Goal: Communication & Community: Answer question/provide support

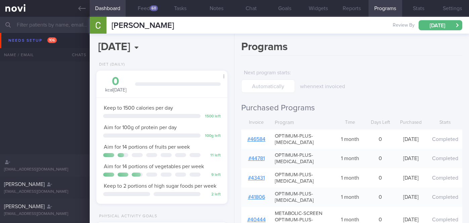
select select "9"
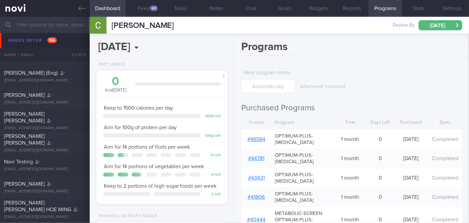
click at [236, 50] on div "Programs Next program starts : when next invoiced Purchased Programs Invoice Pr…" at bounding box center [351, 128] width 234 height 189
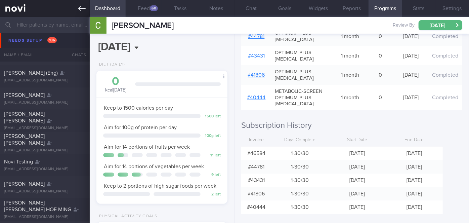
click at [76, 7] on link at bounding box center [45, 8] width 90 height 17
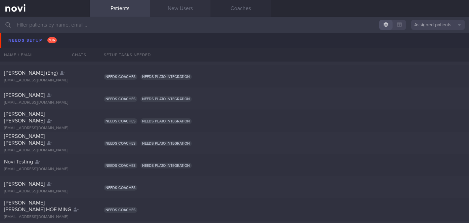
click at [177, 5] on link "New Users" at bounding box center [180, 8] width 60 height 17
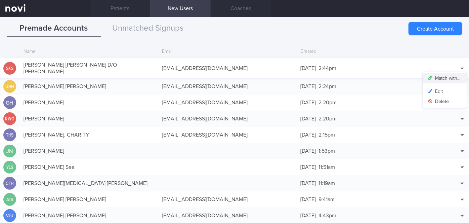
click at [443, 74] on button "Match with..." at bounding box center [445, 78] width 44 height 10
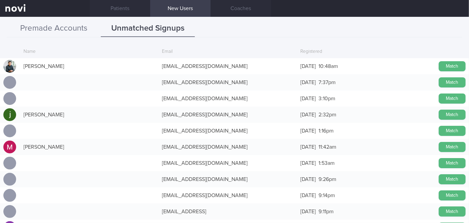
click at [74, 29] on button "Premade Accounts" at bounding box center [54, 28] width 94 height 17
click at [156, 26] on button "Unmatched Signups" at bounding box center [148, 28] width 94 height 17
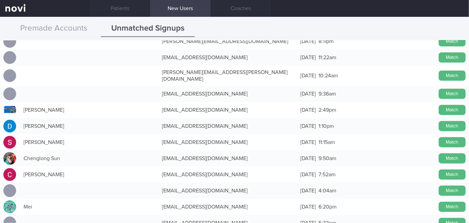
scroll to position [276, 0]
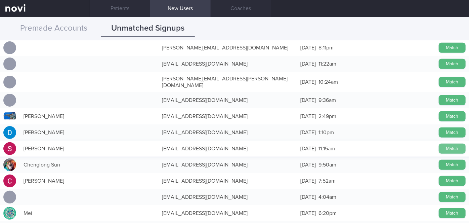
click at [451, 144] on button "Match" at bounding box center [452, 148] width 27 height 10
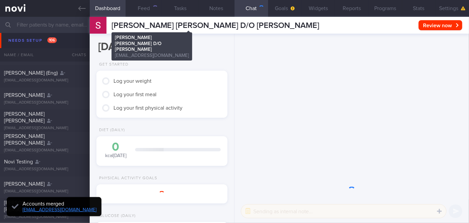
scroll to position [58, 117]
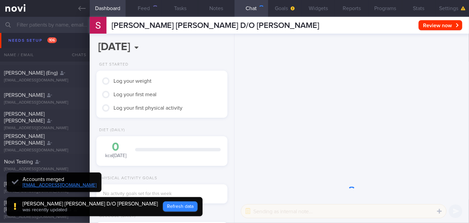
click at [163, 204] on button "Refresh data" at bounding box center [180, 206] width 35 height 10
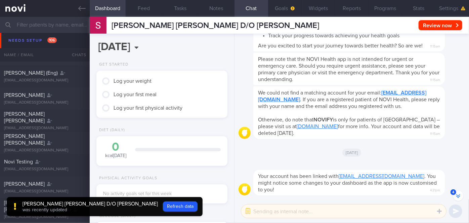
scroll to position [0, 0]
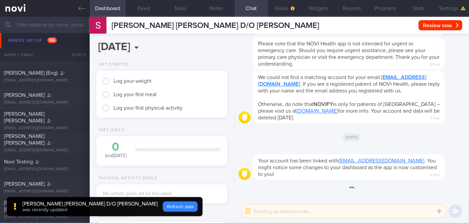
click at [163, 204] on button "Refresh data" at bounding box center [180, 206] width 35 height 10
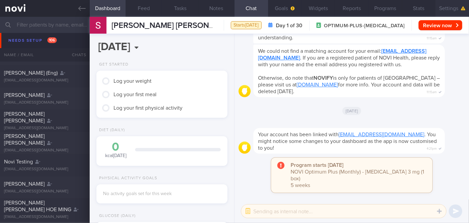
click at [460, 4] on button "Settings" at bounding box center [452, 8] width 34 height 17
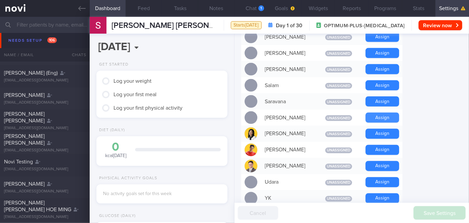
click at [390, 113] on button "Assign" at bounding box center [382, 118] width 34 height 10
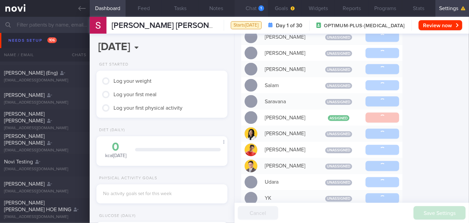
click at [258, 7] on div "1" at bounding box center [261, 8] width 6 height 6
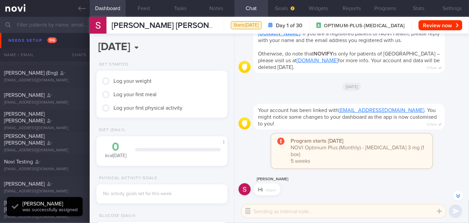
scroll to position [58, 117]
click at [250, 210] on icon "button" at bounding box center [248, 211] width 6 height 6
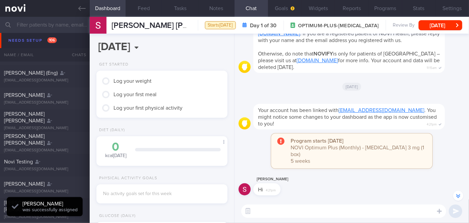
click at [268, 208] on textarea at bounding box center [343, 210] width 205 height 13
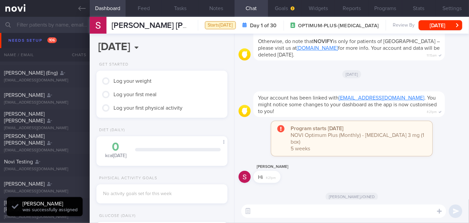
scroll to position [0, 0]
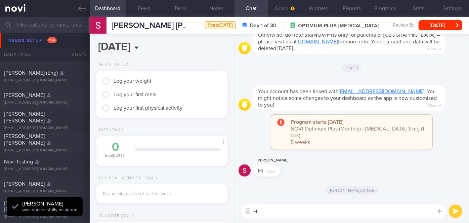
type textarea "Hi"
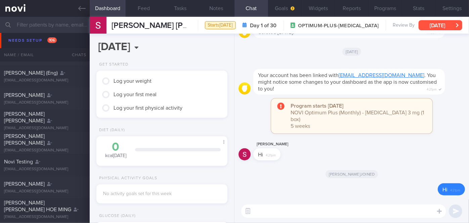
drag, startPoint x: 442, startPoint y: 7, endPoint x: 425, endPoint y: 27, distance: 25.7
click at [442, 7] on button "Settings" at bounding box center [452, 8] width 34 height 17
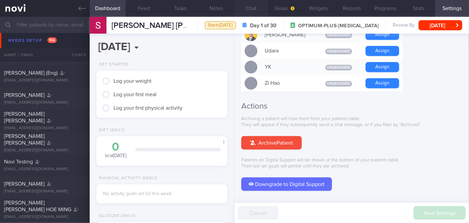
scroll to position [575, 0]
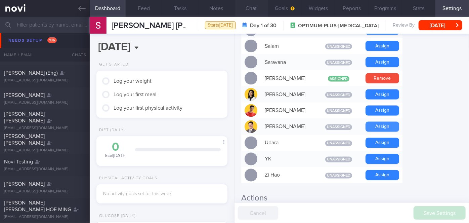
click at [380, 122] on button "Assign" at bounding box center [382, 127] width 34 height 10
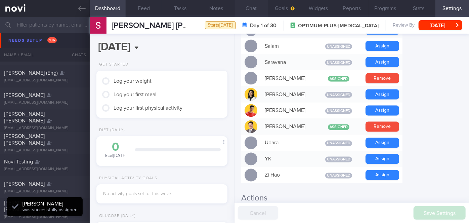
scroll to position [0, 0]
click at [252, 7] on button "Chat" at bounding box center [251, 8] width 34 height 17
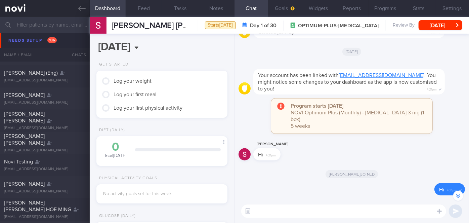
click at [218, 53] on div "[DATE], 8 Oct Get Started Log your weight Log your first meal Log your first ph…" at bounding box center [162, 128] width 145 height 189
click at [216, 56] on div "[DATE], 8 Oct Get Started Log your weight Log your first meal Log your first ph…" at bounding box center [162, 128] width 145 height 189
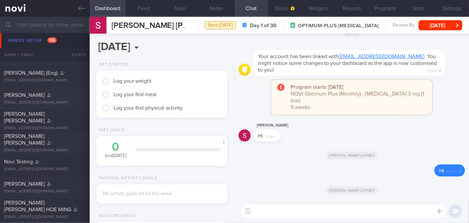
click at [292, 211] on textarea at bounding box center [343, 210] width 205 height 13
paste textarea "Hi Ms [PERSON_NAME], I'm [PERSON_NAME], your Health Coach. It was nice speaking…"
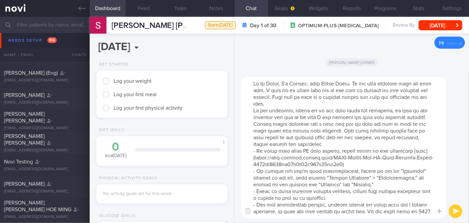
click at [279, 83] on textarea at bounding box center [343, 147] width 205 height 141
click at [333, 105] on textarea at bounding box center [343, 147] width 205 height 141
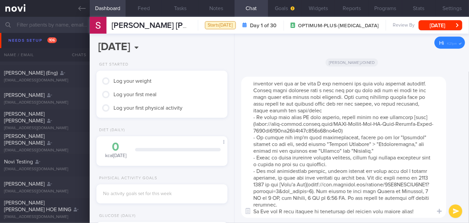
scroll to position [47, 0]
click at [309, 203] on textarea at bounding box center [343, 147] width 205 height 141
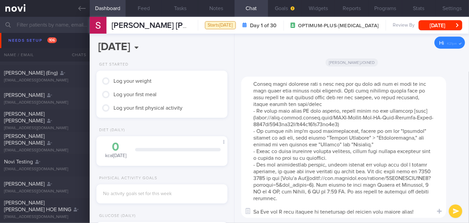
scroll to position [53, 0]
click at [267, 211] on textarea at bounding box center [343, 147] width 205 height 141
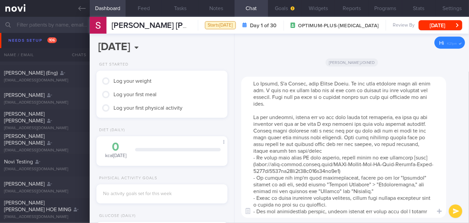
scroll to position [0, 0]
type textarea "Hi [PERSON_NAME], I'm [PERSON_NAME], your Health Coach. It was nice speaking wi…"
click at [460, 213] on button "submit" at bounding box center [455, 210] width 13 height 13
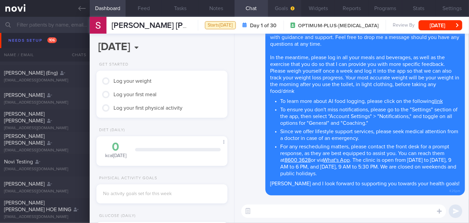
click at [282, 7] on button "Goals" at bounding box center [285, 8] width 34 height 17
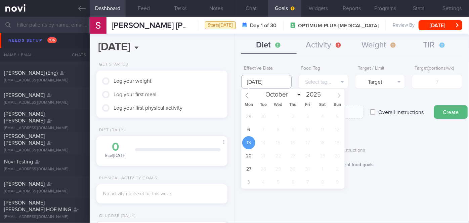
click at [270, 78] on input "[DATE]" at bounding box center [266, 81] width 50 height 13
click at [247, 129] on span "6" at bounding box center [248, 129] width 13 height 13
type input "[DATE]"
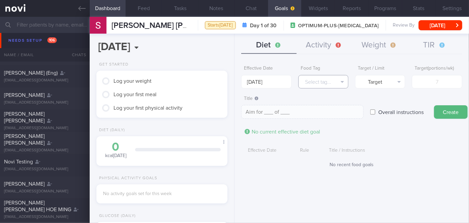
click at [327, 79] on button "Select tag..." at bounding box center [323, 81] width 50 height 13
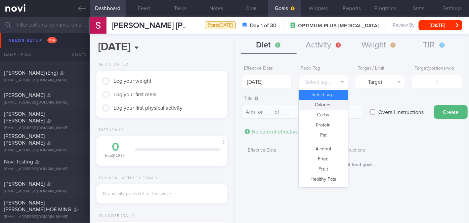
click at [334, 106] on button "Calories" at bounding box center [323, 105] width 49 height 10
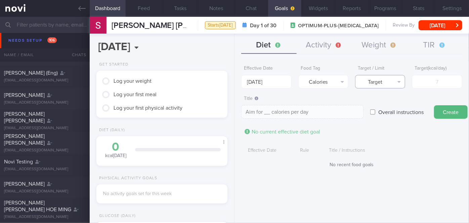
click at [375, 84] on button "Target" at bounding box center [380, 81] width 50 height 13
click at [377, 102] on button "Limit" at bounding box center [379, 105] width 49 height 10
type textarea "Keep to __ calories per day"
click at [429, 83] on input "number" at bounding box center [437, 81] width 50 height 13
type input "1"
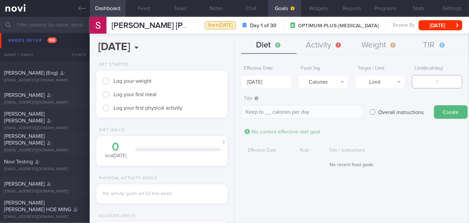
type textarea "Keep to 1 calories per day"
type input "13"
type textarea "Keep to 13 calories per day"
type input "130"
type textarea "Keep to 130 calories per day"
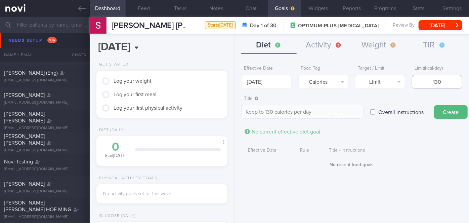
type input "1300"
type textarea "Keep to 1300 calories per day"
type input "1300"
click at [445, 104] on div "Create" at bounding box center [451, 105] width 34 height 26
click at [449, 109] on button "Create" at bounding box center [451, 111] width 34 height 13
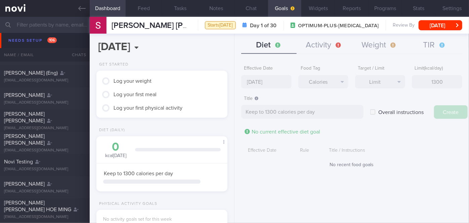
type input "[DATE]"
type textarea "Aim for ___ of ___"
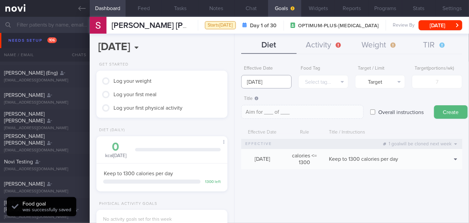
click at [281, 82] on input "[DATE]" at bounding box center [266, 81] width 50 height 13
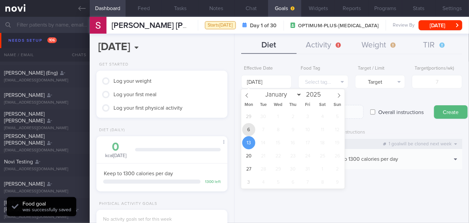
click at [252, 130] on span "6" at bounding box center [248, 129] width 13 height 13
type input "[DATE]"
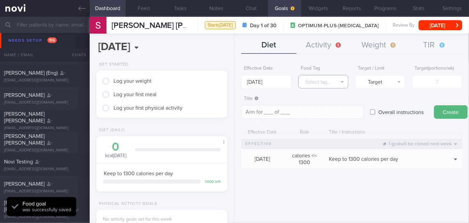
click at [338, 81] on button "Select tag..." at bounding box center [323, 81] width 50 height 13
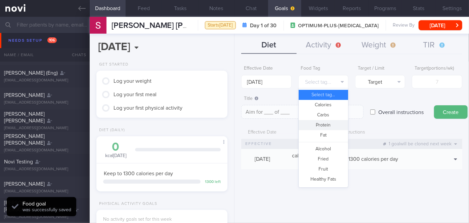
click at [334, 123] on button "Protein" at bounding box center [323, 125] width 49 height 10
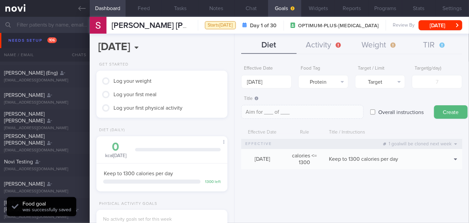
type textarea "Aim for __g of protein per day"
click at [387, 85] on button "Target" at bounding box center [380, 81] width 50 height 13
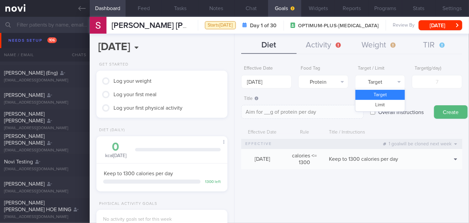
click at [394, 94] on button "Target" at bounding box center [379, 95] width 49 height 10
click at [431, 85] on input "number" at bounding box center [437, 81] width 50 height 13
type input "8"
type textarea "Aim for 8g of protein per day"
type input "85"
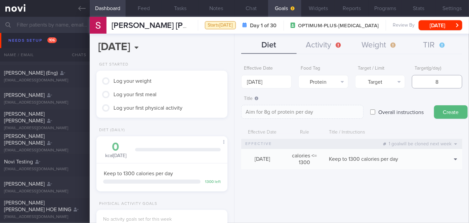
type textarea "Aim for 85g of protein per day"
type input "85"
click at [456, 109] on button "Create" at bounding box center [451, 111] width 34 height 13
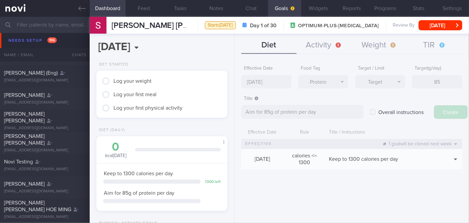
type input "[DATE]"
type textarea "Aim for ___ of ___"
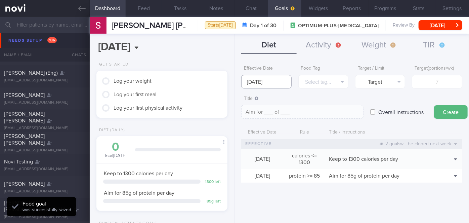
click at [277, 83] on body "You are offline! Some functionality will be unavailable Patients New Users Coac…" at bounding box center [234, 111] width 469 height 223
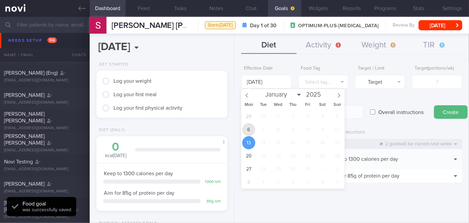
click at [246, 128] on span "6" at bounding box center [248, 129] width 13 height 13
type input "[DATE]"
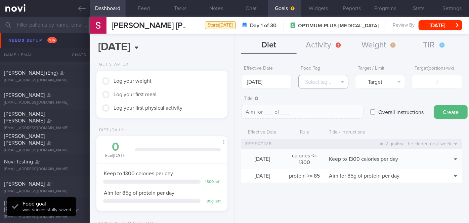
click at [321, 82] on button "Select tag..." at bounding box center [323, 81] width 50 height 13
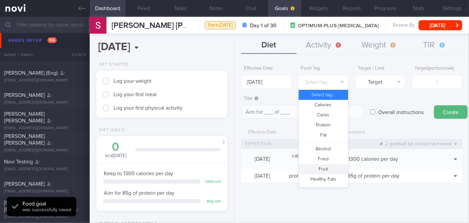
click at [322, 167] on button "Fruit" at bounding box center [323, 169] width 49 height 10
type textarea "Aim for __ portions of fruits per week"
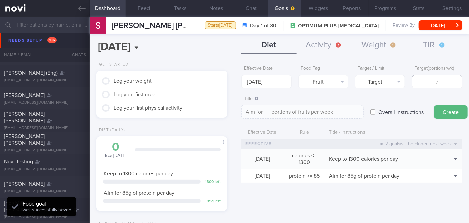
click at [433, 81] on input "number" at bounding box center [437, 81] width 50 height 13
type input "1"
type textarea "Aim for 1 portions of fruits per week"
type input "14"
type textarea "Aim for 14 portions of fruits per week"
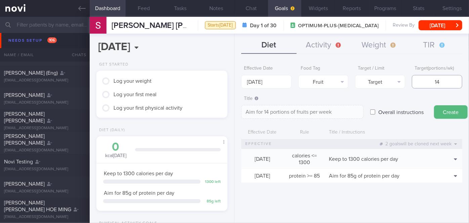
type input "14"
click at [451, 109] on button "Create" at bounding box center [451, 111] width 34 height 13
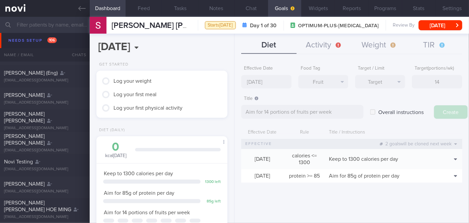
type input "[DATE]"
type textarea "Aim for ___ of ___"
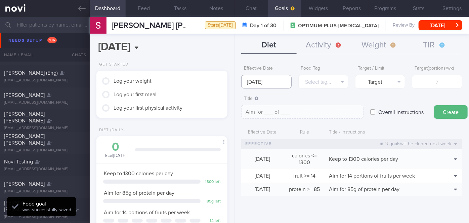
click at [254, 80] on input "[DATE]" at bounding box center [266, 81] width 50 height 13
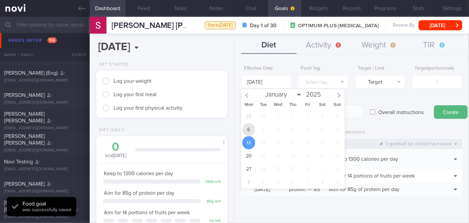
click at [247, 130] on span "6" at bounding box center [248, 129] width 13 height 13
type input "[DATE]"
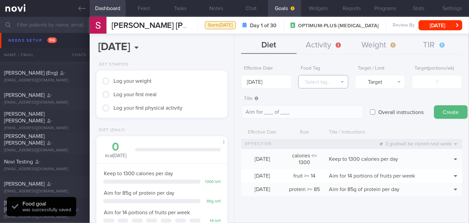
click at [322, 83] on button "Select tag..." at bounding box center [323, 81] width 50 height 13
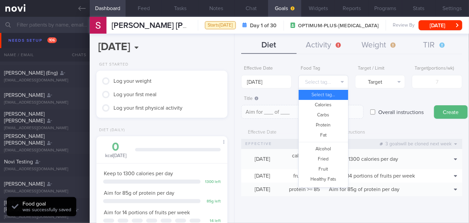
scroll to position [183, 0]
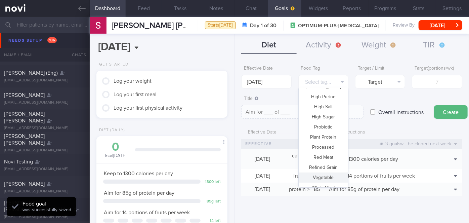
drag, startPoint x: 327, startPoint y: 177, endPoint x: 331, endPoint y: 158, distance: 19.0
click at [327, 177] on button "Vegetable" at bounding box center [323, 177] width 49 height 10
type textarea "Aim for __ portions of vegetables per week"
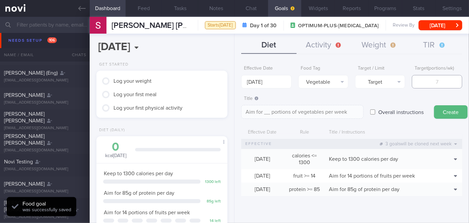
click at [430, 84] on input "number" at bounding box center [437, 81] width 50 height 13
type input "1"
type textarea "Aim for 1 portions of vegetables per week"
type input "14"
type textarea "Aim for 14 portions of vegetables per week"
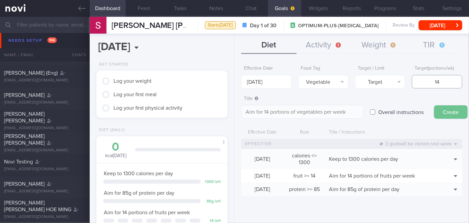
type input "14"
click at [453, 114] on button "Create" at bounding box center [451, 111] width 34 height 13
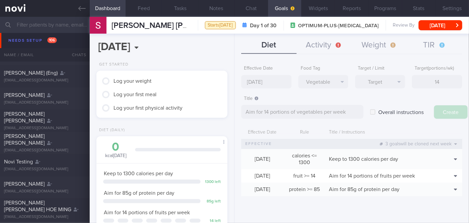
type input "[DATE]"
type textarea "Aim for ___ of ___"
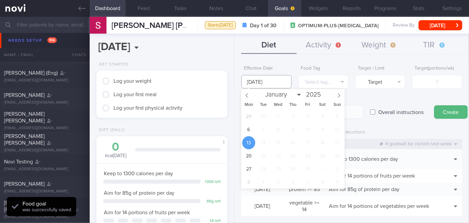
click at [275, 80] on input "[DATE]" at bounding box center [266, 81] width 50 height 13
click at [354, 93] on div "Title Aim for ___ of ___ Aim for ___ of ___ Aim for ___ of ___ ​" at bounding box center [302, 105] width 122 height 27
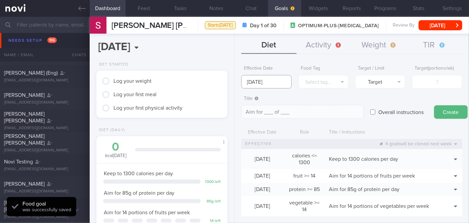
click at [266, 82] on input "[DATE]" at bounding box center [266, 81] width 50 height 13
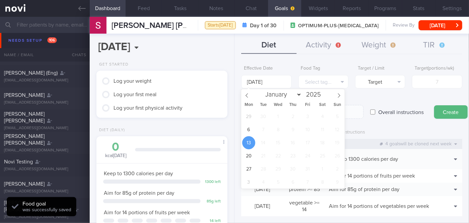
click at [247, 136] on span "13" at bounding box center [248, 142] width 13 height 13
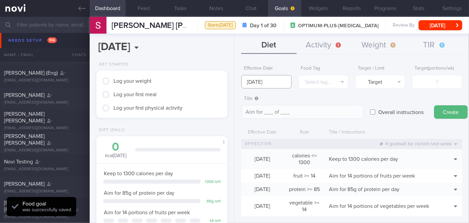
click at [262, 83] on input "[DATE]" at bounding box center [266, 81] width 50 height 13
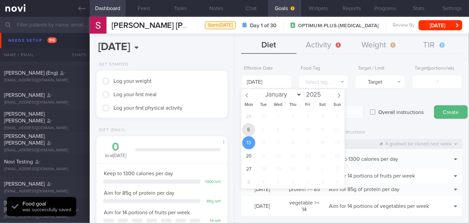
click at [252, 128] on span "6" at bounding box center [248, 129] width 13 height 13
type input "[DATE]"
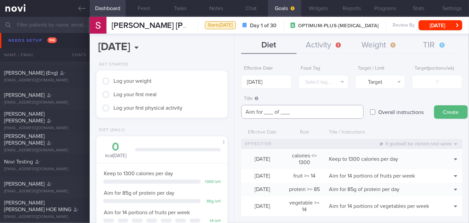
click at [272, 112] on textarea "Aim for ___ of ___" at bounding box center [302, 112] width 122 height 14
click at [321, 111] on textarea "Aim for 2.2 litres per day of ___" at bounding box center [302, 112] width 122 height 14
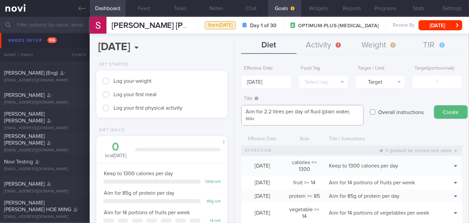
scroll to position [0, 0]
type textarea "Aim for 2.2 litres per day of fluid (plain water, soups, unsweetened beverages)"
click at [393, 111] on label "Overall instructions" at bounding box center [401, 111] width 52 height 13
click at [375, 111] on input "Overall instructions" at bounding box center [372, 111] width 5 height 13
checkbox input "true"
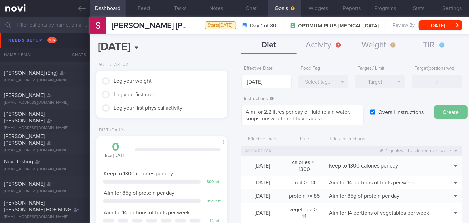
click at [443, 112] on button "Create" at bounding box center [451, 111] width 34 height 13
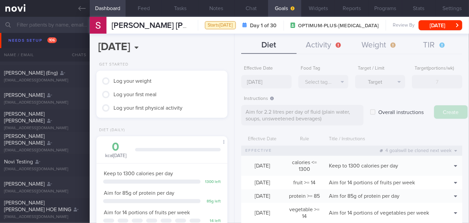
type input "[DATE]"
type textarea "Aim for ___ of ___"
checkbox input "false"
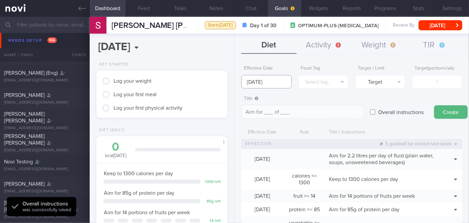
click at [277, 82] on body "You are offline! Some functionality will be unavailable Patients New Users Coac…" at bounding box center [234, 111] width 469 height 223
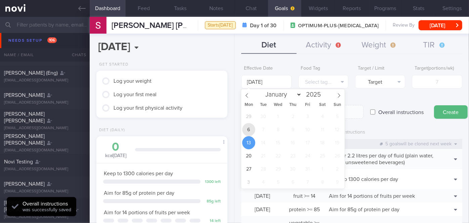
click at [249, 132] on span "6" at bounding box center [248, 129] width 13 height 13
type input "[DATE]"
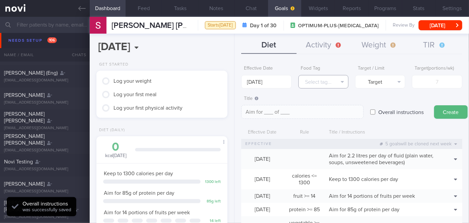
click at [321, 85] on button "Select tag..." at bounding box center [323, 81] width 50 height 13
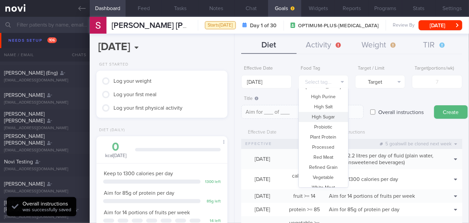
click at [330, 118] on button "High Sugar" at bounding box center [323, 117] width 49 height 10
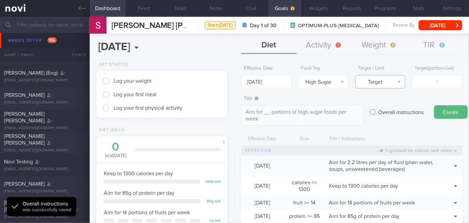
click at [377, 83] on button "Target" at bounding box center [380, 81] width 50 height 13
click at [380, 104] on button "Limit" at bounding box center [379, 105] width 49 height 10
type textarea "Keep to __ portions of high sugar foods per week"
click at [432, 83] on input "number" at bounding box center [437, 81] width 50 height 13
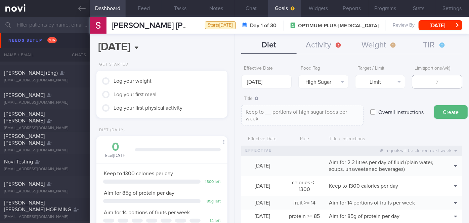
type input "2"
type textarea "Keep to 2 portions of high sugar foods per week"
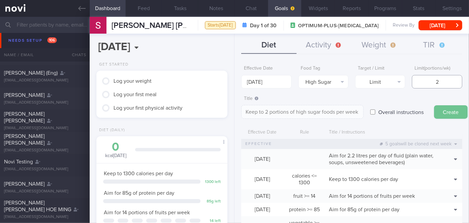
type input "2"
click at [447, 107] on button "Create" at bounding box center [451, 111] width 34 height 13
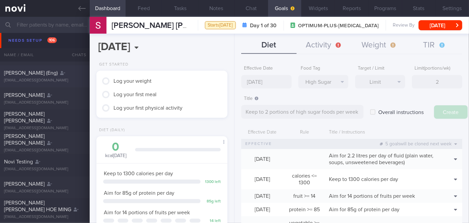
type input "[DATE]"
type textarea "Aim for ___ of ___"
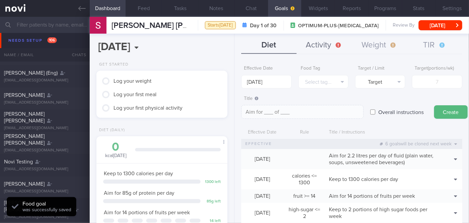
drag, startPoint x: 331, startPoint y: 46, endPoint x: 331, endPoint y: 52, distance: 5.7
click at [331, 46] on button "Activity" at bounding box center [324, 45] width 55 height 17
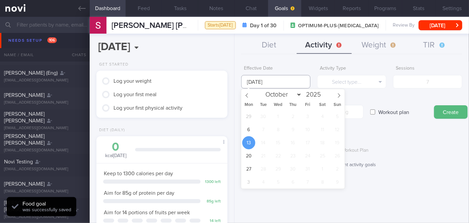
click at [277, 84] on input "[DATE]" at bounding box center [275, 81] width 69 height 13
click at [251, 133] on span "6" at bounding box center [248, 129] width 13 height 13
type input "[DATE]"
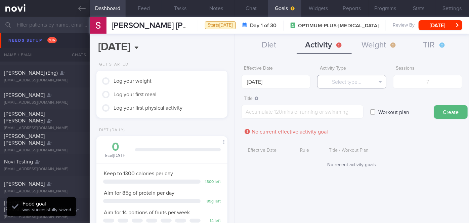
click at [362, 80] on button "Select type..." at bounding box center [351, 81] width 69 height 13
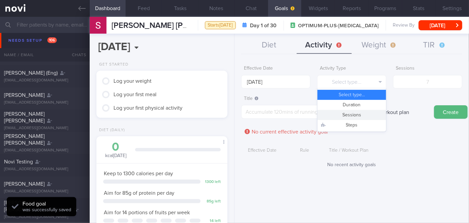
click at [363, 116] on button "Sessions" at bounding box center [351, 115] width 69 height 10
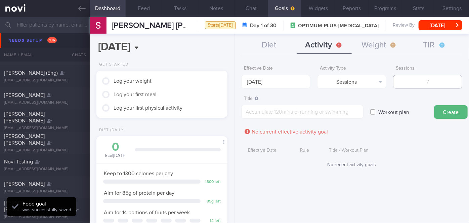
click at [418, 81] on input "number" at bounding box center [427, 81] width 69 height 13
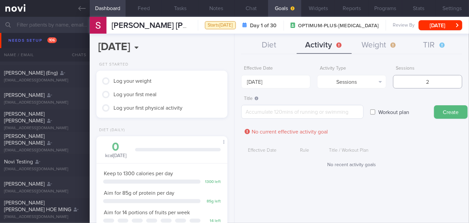
type input "2"
click at [333, 114] on textarea at bounding box center [302, 112] width 122 height 14
type textarea "A"
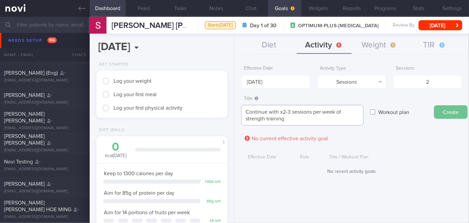
type textarea "Continue with x2-3 sessions per week of strength training"
click at [446, 111] on button "Create" at bounding box center [451, 111] width 34 height 13
type input "[DATE]"
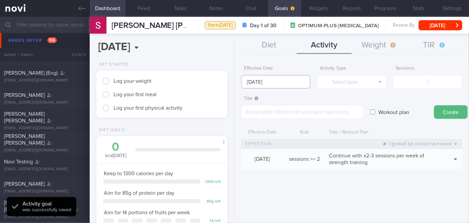
click at [266, 81] on input "[DATE]" at bounding box center [275, 81] width 69 height 13
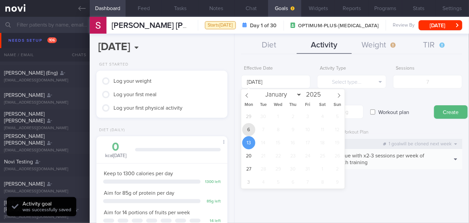
click at [248, 129] on span "6" at bounding box center [248, 129] width 13 height 13
type input "[DATE]"
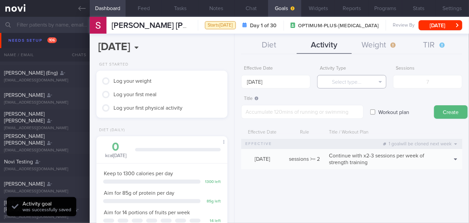
click at [361, 82] on button "Select type..." at bounding box center [351, 81] width 69 height 13
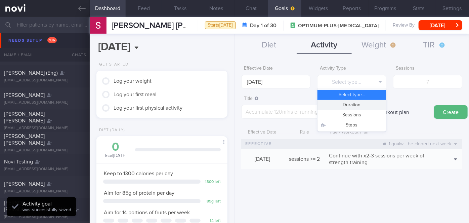
click at [370, 104] on button "Duration" at bounding box center [351, 105] width 69 height 10
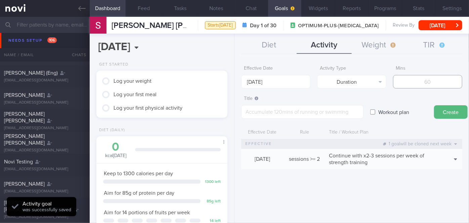
click at [415, 88] on input "number" at bounding box center [427, 81] width 69 height 13
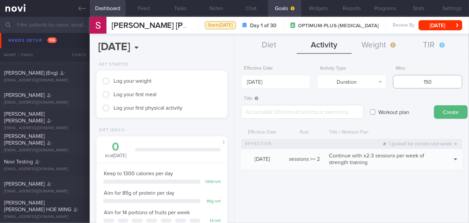
type input "150"
click at [331, 111] on textarea at bounding box center [302, 112] width 122 height 14
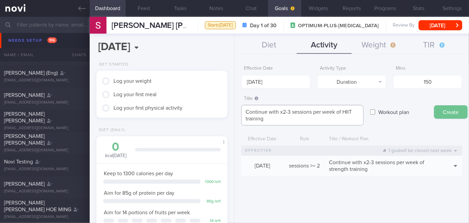
type textarea "Continue with x2-3 sessions per week of HIIT training"
click at [447, 111] on button "Create" at bounding box center [451, 111] width 34 height 13
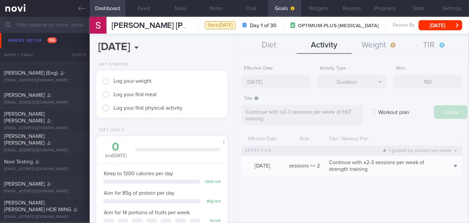
type input "[DATE]"
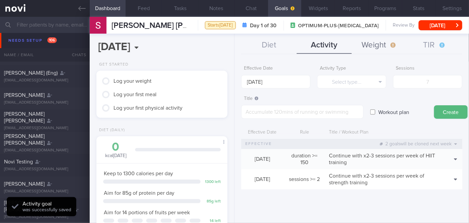
click at [374, 47] on button "Weight" at bounding box center [379, 45] width 55 height 17
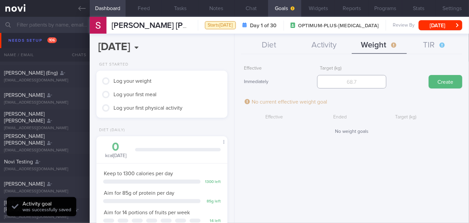
click at [351, 88] on input "number" at bounding box center [351, 81] width 69 height 13
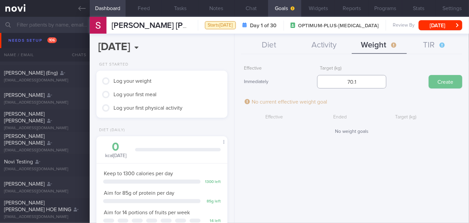
type input "70.1"
click at [449, 80] on button "Create" at bounding box center [446, 81] width 34 height 13
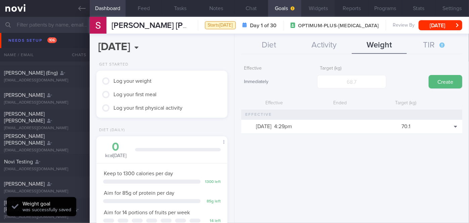
click at [317, 6] on button "Widgets" at bounding box center [318, 8] width 34 height 17
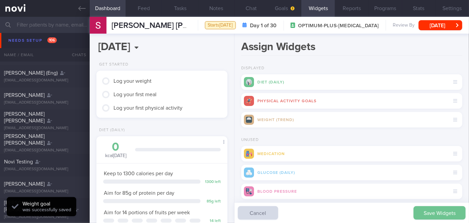
click at [433, 212] on button "Save Widgets" at bounding box center [439, 212] width 52 height 13
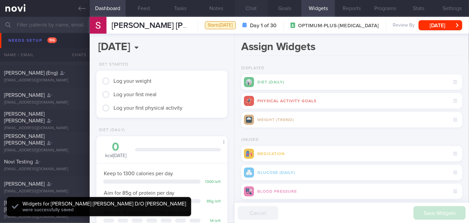
click at [253, 7] on button "Chat" at bounding box center [251, 8] width 34 height 17
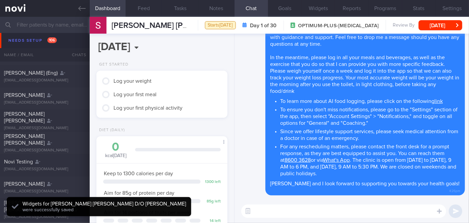
scroll to position [214, 0]
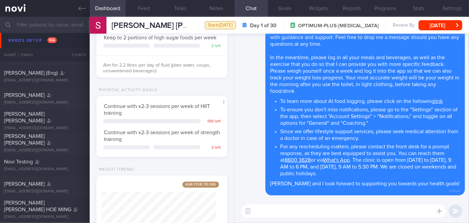
click at [292, 210] on textarea at bounding box center [343, 210] width 205 height 13
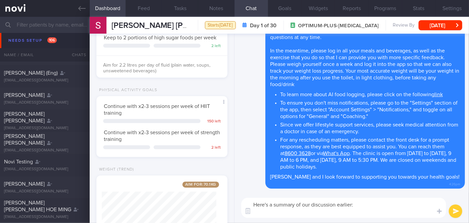
scroll to position [0, 0]
paste textarea "Breakfast: Lunch: Dinner: Practice mindful eating if snacking excessively espec…"
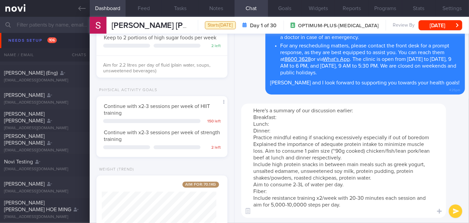
drag, startPoint x: 428, startPoint y: 136, endPoint x: 247, endPoint y: 117, distance: 181.7
click at [247, 117] on textarea "Here's a summary of our discussion earlier: Breakfast: Lunch: Dinner: Practice …" at bounding box center [343, 160] width 205 height 114
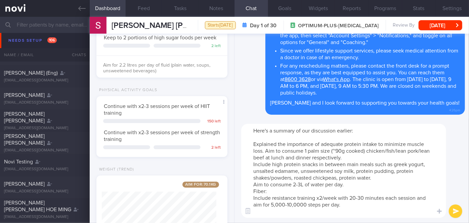
click at [254, 144] on textarea "Here's a summary of our discussion earlier: Explained the importance of adequat…" at bounding box center [343, 171] width 205 height 94
drag, startPoint x: 280, startPoint y: 143, endPoint x: 261, endPoint y: 142, distance: 19.5
click at [261, 142] on textarea "Here's a summary of our discussion earlier: - Explained the importance of adequ…" at bounding box center [343, 171] width 205 height 94
drag, startPoint x: 387, startPoint y: 149, endPoint x: 366, endPoint y: 152, distance: 21.7
click at [366, 152] on textarea "Here's a summary of our discussion earlier: - Aim for adequate protein intake t…" at bounding box center [343, 171] width 205 height 94
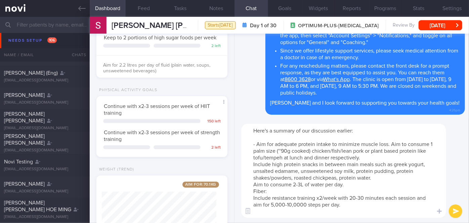
click at [251, 165] on textarea "Here's a summary of our discussion earlier: - Aim for adequate protein intake t…" at bounding box center [343, 171] width 205 height 94
click at [289, 157] on textarea "Here's a summary of our discussion earlier: - Aim for adequate protein intake t…" at bounding box center [343, 171] width 205 height 94
drag, startPoint x: 299, startPoint y: 171, endPoint x: 253, endPoint y: 171, distance: 45.7
click at [253, 171] on textarea "Here's a summary of our discussion earlier: - Aim for adequate protein intake t…" at bounding box center [343, 171] width 205 height 94
drag, startPoint x: 276, startPoint y: 177, endPoint x: 407, endPoint y: 171, distance: 131.1
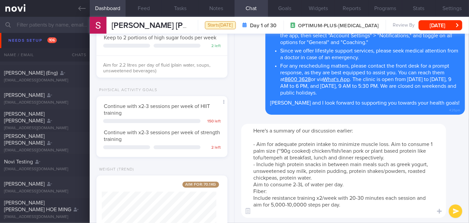
click at [407, 171] on textarea "Here's a summary of our discussion earlier: - Aim for adequate protein intake t…" at bounding box center [343, 171] width 205 height 94
click at [253, 182] on textarea "Here's a summary of our discussion earlier: - Aim for adequate protein intake t…" at bounding box center [343, 171] width 205 height 94
click at [303, 184] on textarea "Here's a summary of our discussion earlier: - Aim for adequate protein intake t…" at bounding box center [343, 171] width 205 height 94
click at [306, 183] on textarea "Here's a summary of our discussion earlier: - Aim for adequate protein intake t…" at bounding box center [343, 171] width 205 height 94
click at [253, 189] on textarea "Here's a summary of our discussion earlier: - Aim for adequate protein intake t…" at bounding box center [343, 171] width 205 height 94
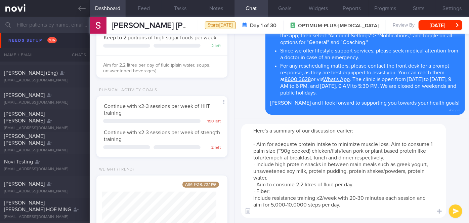
click at [287, 192] on textarea "Here's a summary of our discussion earlier: - Aim for adequate protein intake t…" at bounding box center [343, 171] width 205 height 94
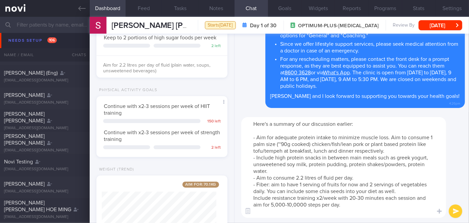
click at [250, 193] on textarea "Here's a summary of our discussion earlier: - Aim for adequate protein intake t…" at bounding box center [343, 167] width 205 height 101
click at [252, 197] on textarea "Here's a summary of our discussion earlier: - Aim for adequate protein intake t…" at bounding box center [343, 167] width 205 height 101
drag, startPoint x: 339, startPoint y: 203, endPoint x: 257, endPoint y: 199, distance: 81.7
click at [257, 199] on textarea "Here's a summary of our discussion earlier: - Aim for adequate protein intake t…" at bounding box center [343, 167] width 205 height 101
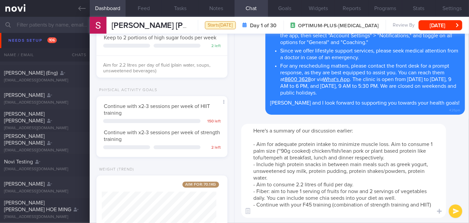
type textarea "Here's a summary of our discussion earlier: - Aim for adequate protein intake t…"
click at [457, 211] on button "submit" at bounding box center [455, 210] width 13 height 13
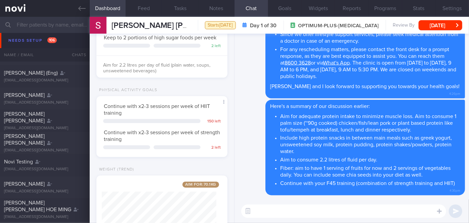
click at [392, 212] on textarea at bounding box center [343, 210] width 205 height 13
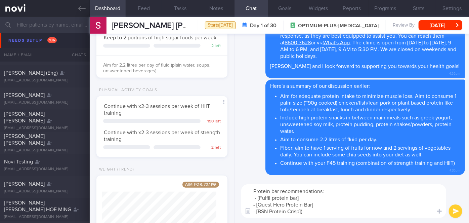
click at [325, 210] on textarea "Protein bar recommendations: - [Fulfil protein bar] - [Quest Hero Protein Bar] …" at bounding box center [343, 201] width 205 height 34
click at [324, 206] on textarea "Protein bar recommendations: - [Fulfil protein bar] - [Quest Hero Protein Bar] …" at bounding box center [343, 201] width 205 height 34
click at [318, 195] on textarea "Protein bar recommendations: - [Fulfil protein bar] - [Quest Hero Protein Bar](…" at bounding box center [343, 201] width 205 height 34
paste textarea "[URL][DOMAIN_NAME]"
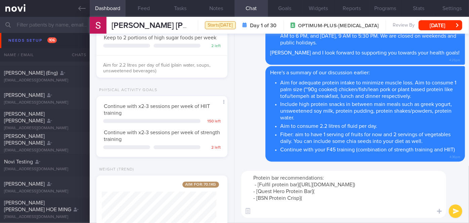
click at [319, 207] on textarea "Protein bar recommendations: - [Fulfil protein bar]([URL][DOMAIN_NAME]) - [Ques…" at bounding box center [343, 194] width 205 height 47
paste textarea "[URL][DOMAIN_NAME].."
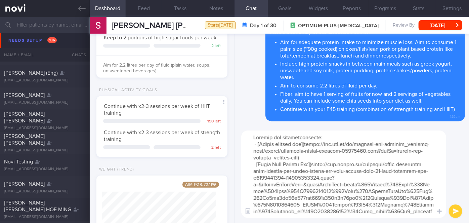
scroll to position [94, 0]
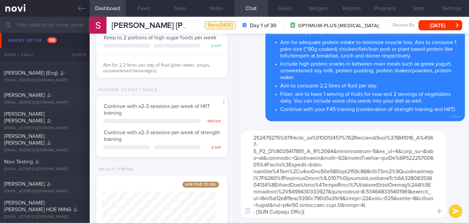
click at [318, 211] on textarea at bounding box center [343, 173] width 205 height 87
paste textarea "[URL][DOMAIN_NAME]"
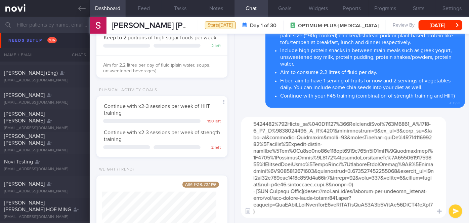
scroll to position [0, 0]
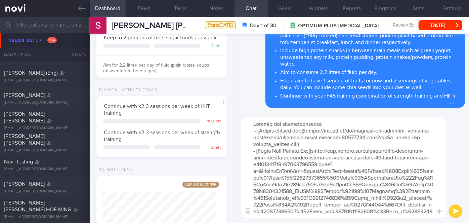
type textarea "Protein bar recommendations: - [Fulfil protein bar]([URL][DOMAIN_NAME]) - [Ques…"
click at [457, 211] on button "submit" at bounding box center [455, 210] width 13 height 13
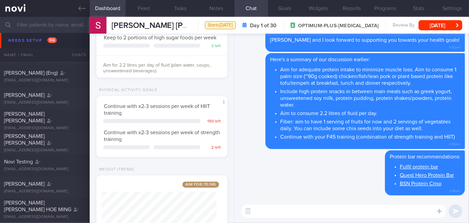
click at [348, 208] on textarea at bounding box center [343, 210] width 205 height 13
paste textarea "[URL][DOMAIN_NAME]"
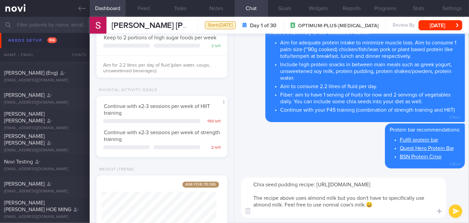
type textarea "Chia seed pudding recipe: [URL][DOMAIN_NAME] The recipe above uses almond milk …"
click at [454, 209] on button "submit" at bounding box center [455, 210] width 13 height 13
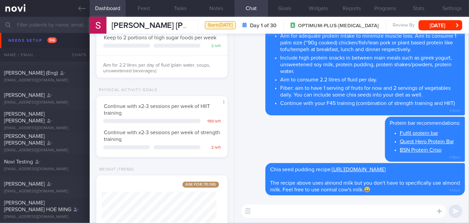
click at [359, 215] on textarea at bounding box center [343, 210] width 205 height 13
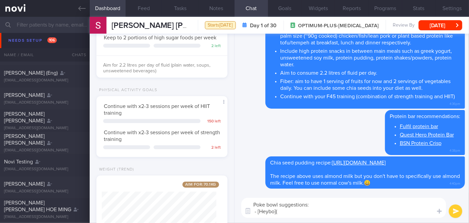
paste textarea "[URL][DOMAIN_NAME]"
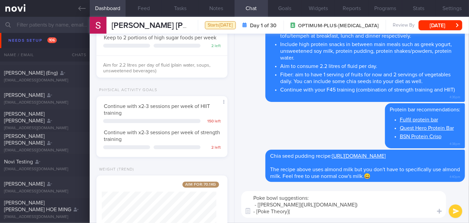
paste textarea "[URL][DOMAIN_NAME]"
type textarea "Poke bowl suggestions: - [[PERSON_NAME]]([URL][DOMAIN_NAME]) - [Poke Theory]([U…"
click at [454, 213] on icon "submit" at bounding box center [456, 211] width 6 height 6
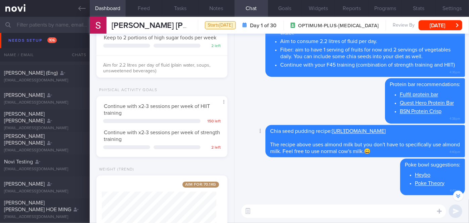
scroll to position [-92, 0]
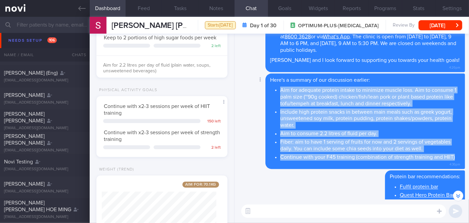
drag, startPoint x: 281, startPoint y: 81, endPoint x: 454, endPoint y: 149, distance: 185.9
click at [454, 149] on ul "Aim for adequate protein intake to minimize muscle loss. Aim to consume 1 palm …" at bounding box center [365, 123] width 190 height 76
copy ul "Aim for adequate protein intake to minimize muscle loss. Aim to consume 1 palm …"
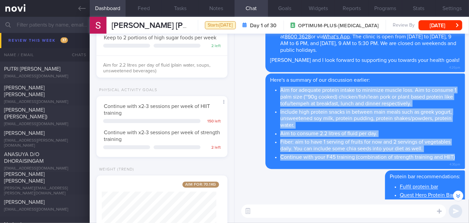
scroll to position [2595, 0]
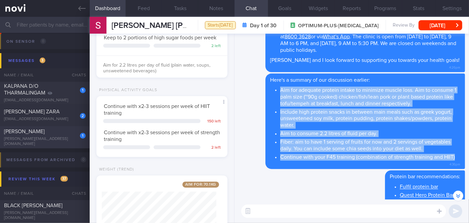
click at [52, 138] on div "1 BASU DEBDUTI [EMAIL_ADDRESS][DOMAIN_NAME]" at bounding box center [45, 137] width 90 height 18
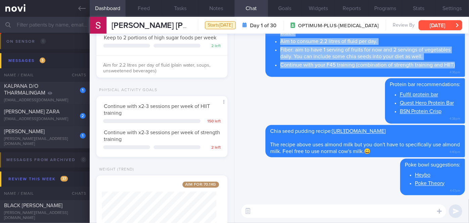
click at [438, 21] on button "[DATE]" at bounding box center [440, 25] width 44 height 10
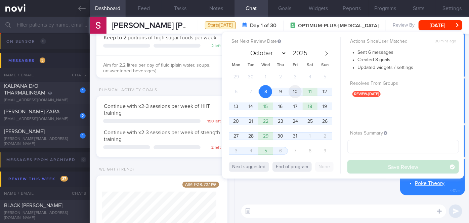
click at [293, 89] on span "10" at bounding box center [294, 91] width 13 height 13
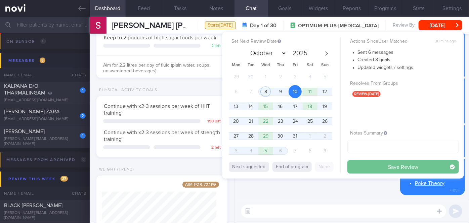
click at [367, 165] on button "Save Review" at bounding box center [402, 166] width 111 height 13
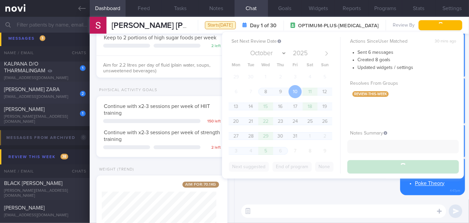
scroll to position [2573, 0]
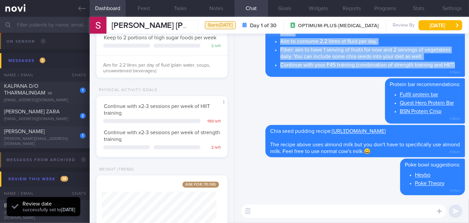
click at [70, 137] on div "1 BASU DEBDUTI [EMAIL_ADDRESS][DOMAIN_NAME]" at bounding box center [45, 137] width 90 height 18
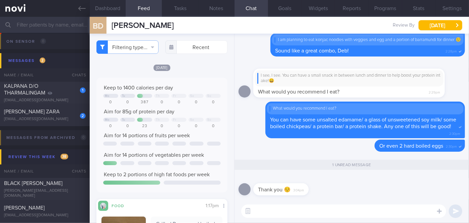
click at [287, 213] on textarea at bounding box center [343, 210] width 205 height 13
type textarea "Most welcome!"
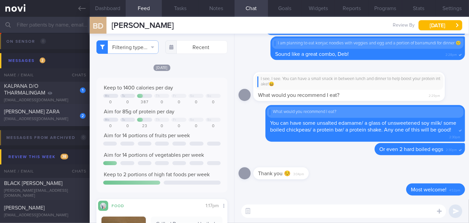
click at [64, 115] on div "[PERSON_NAME] ZARA" at bounding box center [44, 111] width 80 height 7
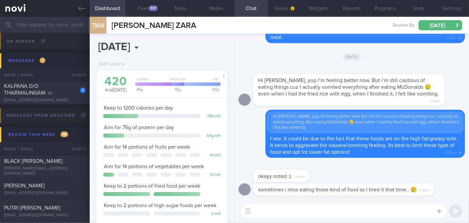
scroll to position [66, 115]
drag, startPoint x: 289, startPoint y: 194, endPoint x: 352, endPoint y: 196, distance: 63.2
click at [352, 196] on div "sometimes i miss eating those kind of food so I tried it that time.. 🥲 2:41pm" at bounding box center [351, 191] width 226 height 16
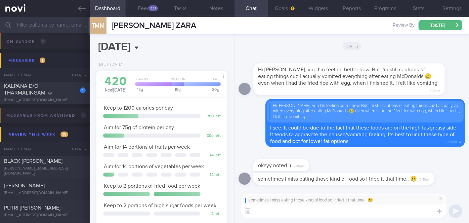
scroll to position [0, 0]
click at [300, 212] on textarea "Yeah, I understand. Try smaller portions next time ya" at bounding box center [343, 210] width 205 height 13
type textarea "Yeah, I understand. Maybe you can try smaller portions next time ya"
click at [453, 212] on button "submit" at bounding box center [455, 210] width 13 height 13
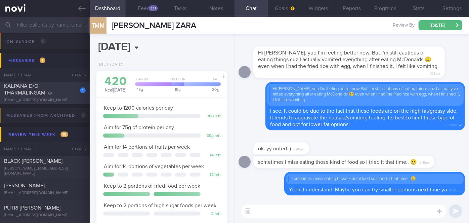
click at [61, 93] on div "KALPANA D/O THARMALINGAM" at bounding box center [44, 89] width 80 height 13
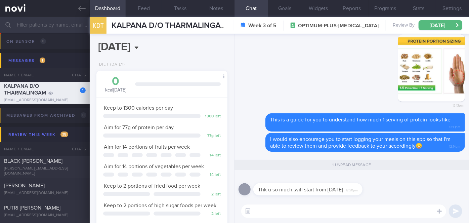
scroll to position [66, 115]
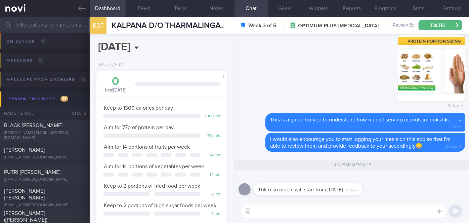
click at [312, 213] on textarea at bounding box center [343, 210] width 205 height 13
type textarea "Sure!👍😀"
click at [455, 212] on button "submit" at bounding box center [455, 210] width 13 height 13
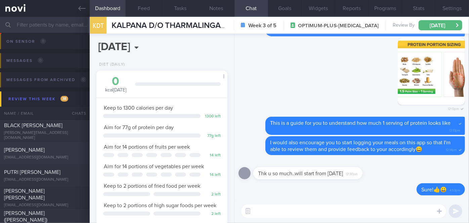
scroll to position [2420, 0]
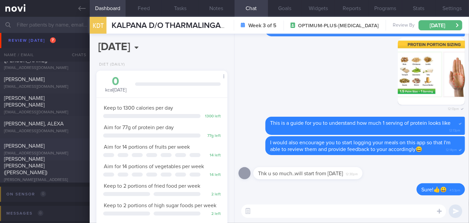
click at [64, 148] on div "[PERSON_NAME]" at bounding box center [44, 145] width 80 height 7
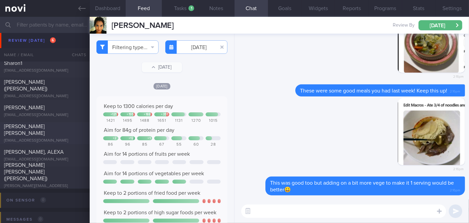
scroll to position [2390, 0]
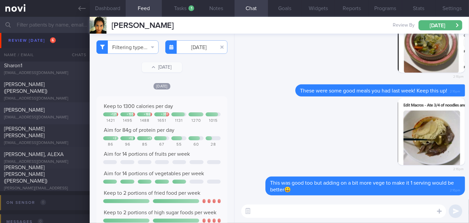
click at [63, 106] on div "[PERSON_NAME] [EMAIL_ADDRESS][DOMAIN_NAME] [DATE][DATE] OPTIMUM-PLUS-[MEDICAL_D…" at bounding box center [234, 113] width 469 height 22
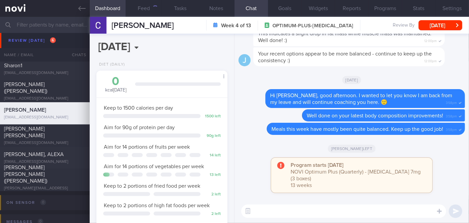
scroll to position [66, 115]
click at [148, 7] on button "Feed 707" at bounding box center [144, 8] width 36 height 17
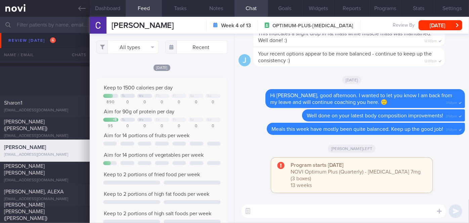
scroll to position [2420, 0]
